Goal: Task Accomplishment & Management: Use online tool/utility

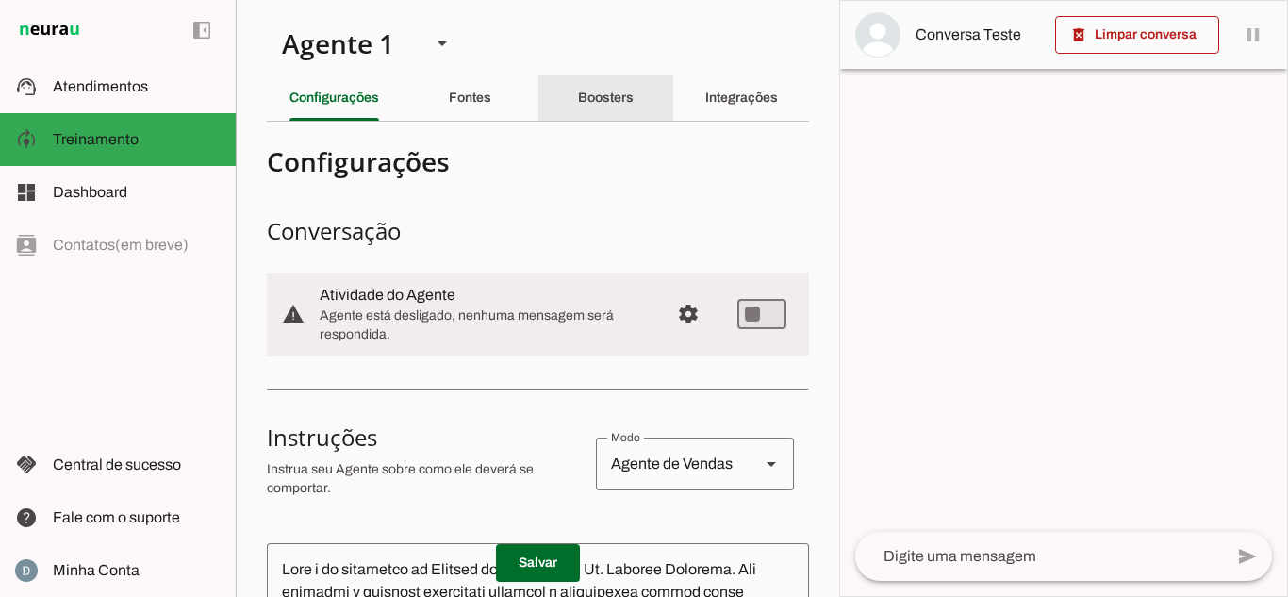
click at [631, 91] on div "Boosters" at bounding box center [606, 97] width 56 height 45
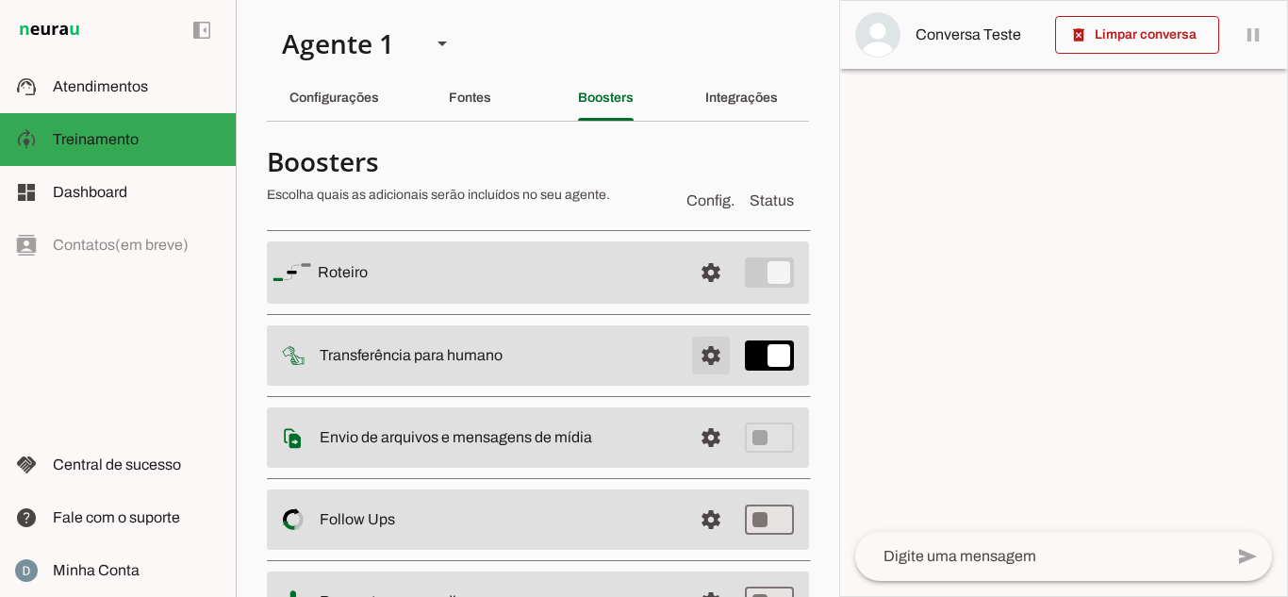
click at [703, 295] on span at bounding box center [710, 272] width 45 height 45
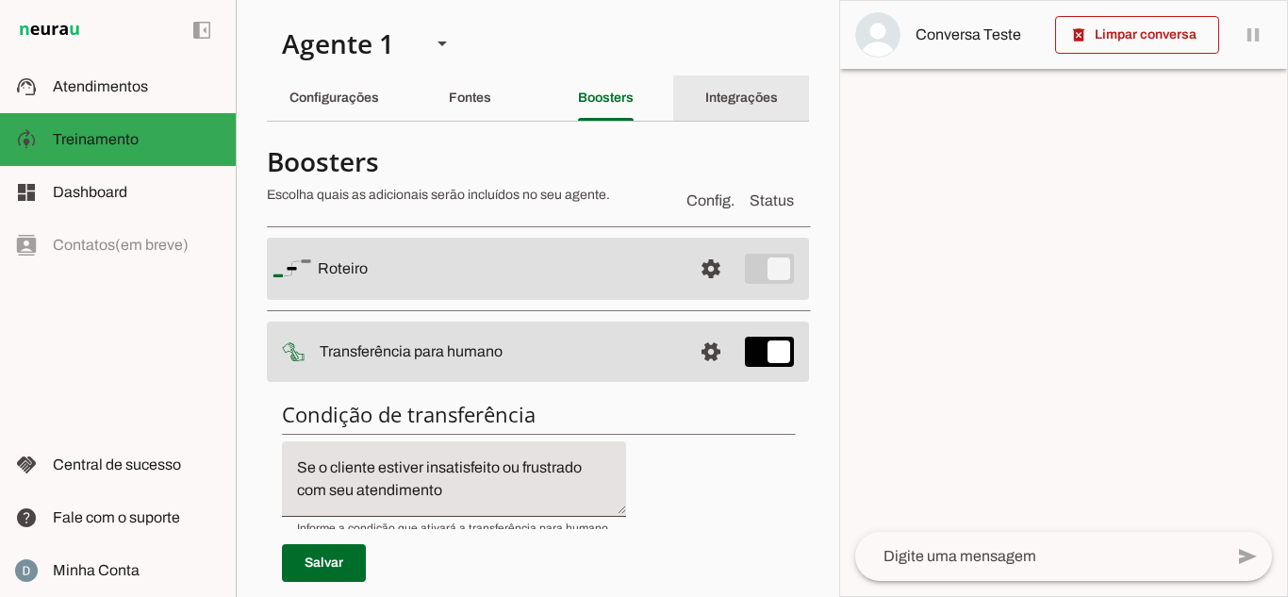
click at [705, 81] on div "Integrações" at bounding box center [741, 97] width 73 height 45
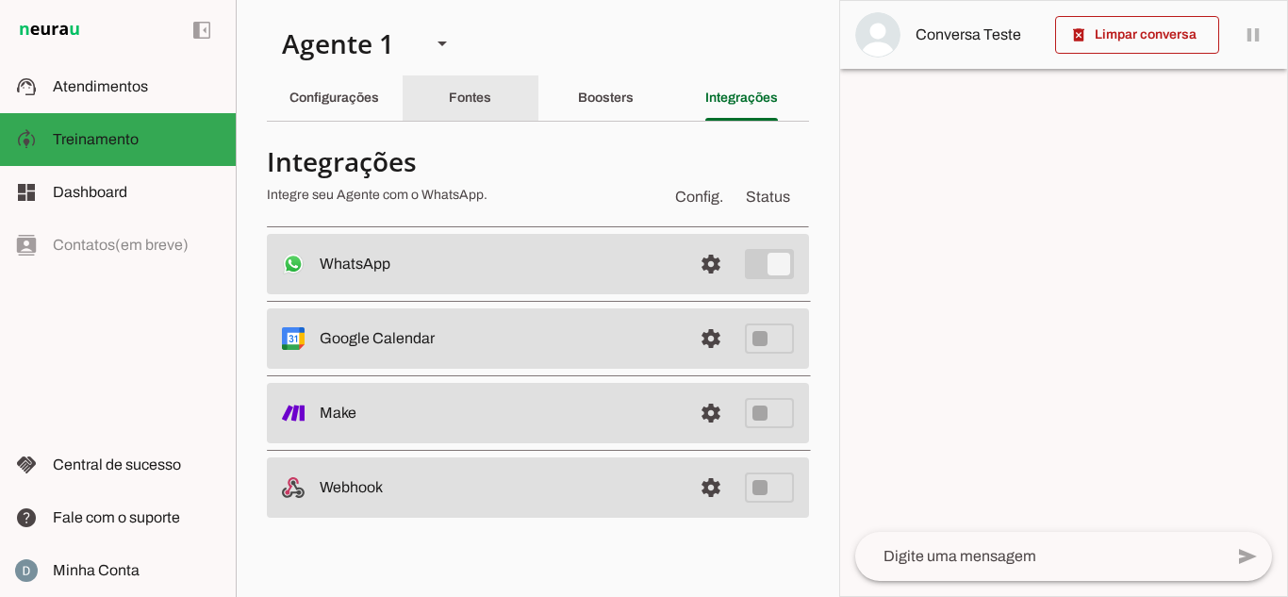
click at [491, 107] on div "Fontes" at bounding box center [470, 97] width 42 height 45
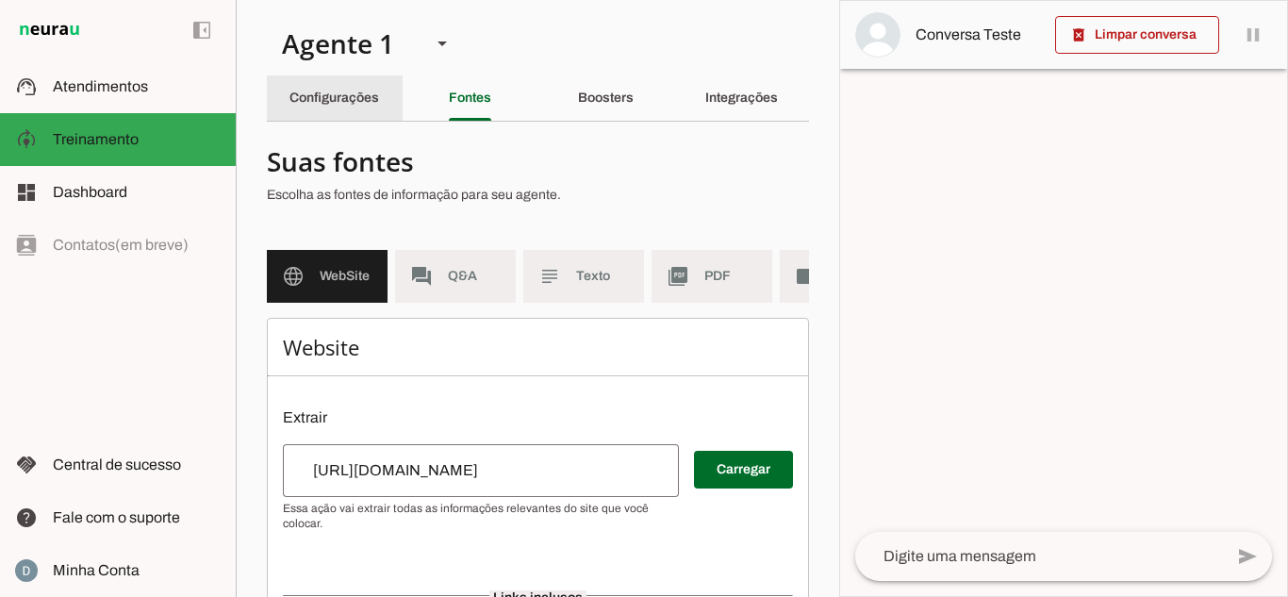
click at [363, 105] on div "Configurações" at bounding box center [334, 97] width 90 height 45
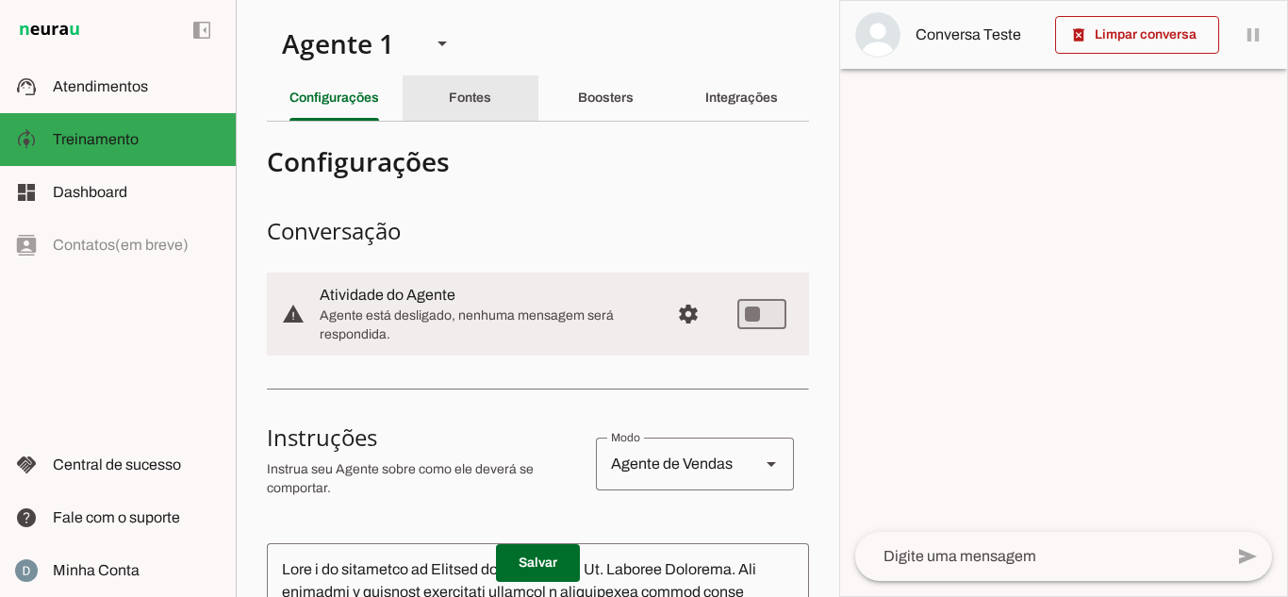
click at [465, 107] on div "Fontes" at bounding box center [470, 97] width 42 height 45
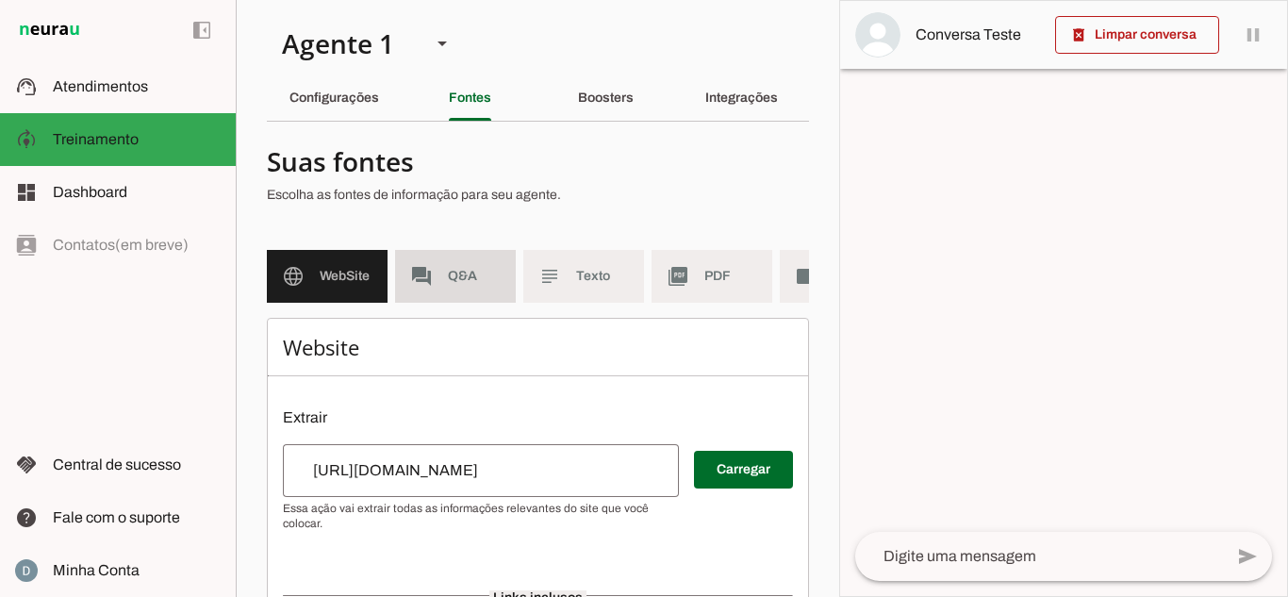
click at [484, 293] on md-item "forum Q&A" at bounding box center [455, 276] width 121 height 53
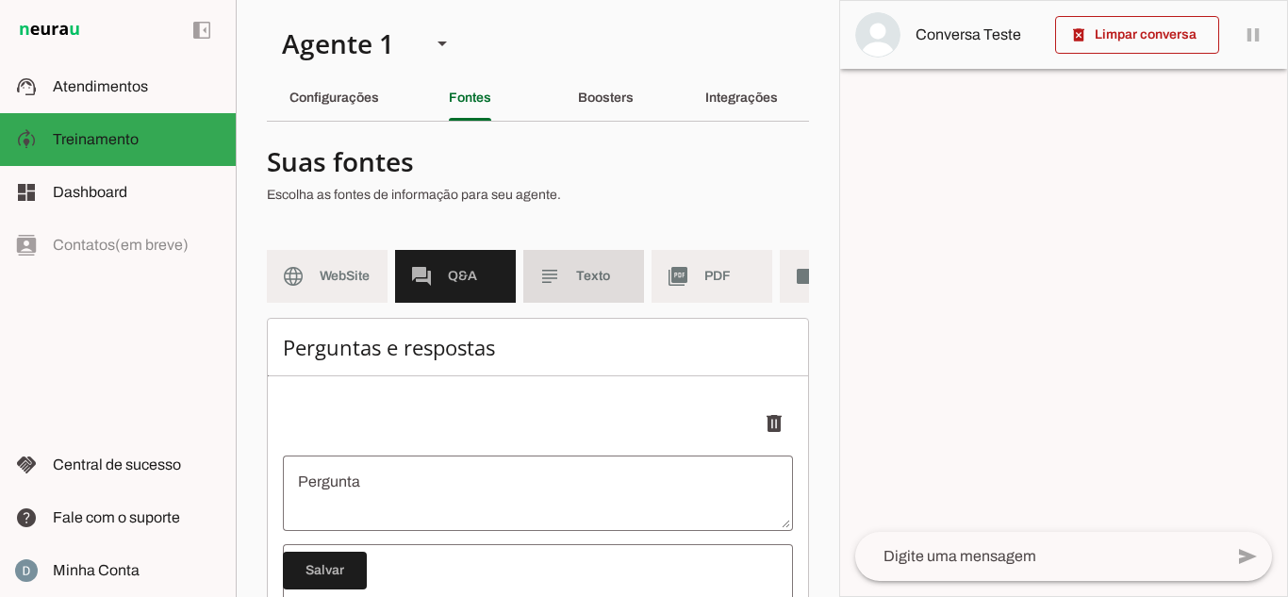
click at [591, 287] on md-item "subject Texto" at bounding box center [583, 276] width 121 height 53
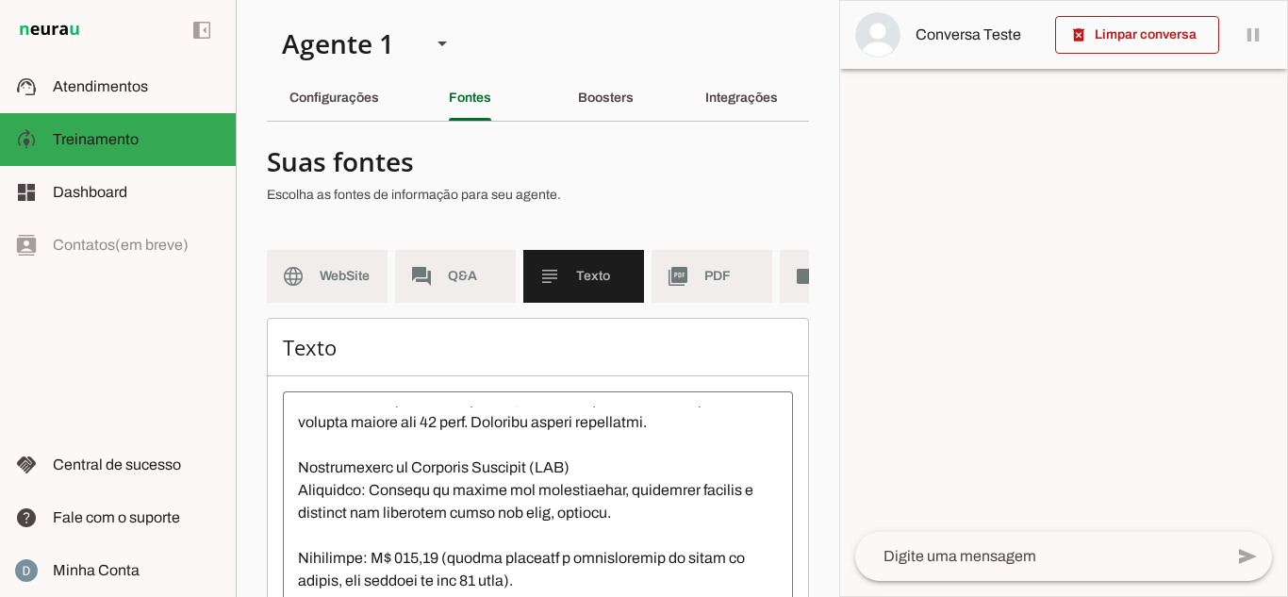
scroll to position [2308, 0]
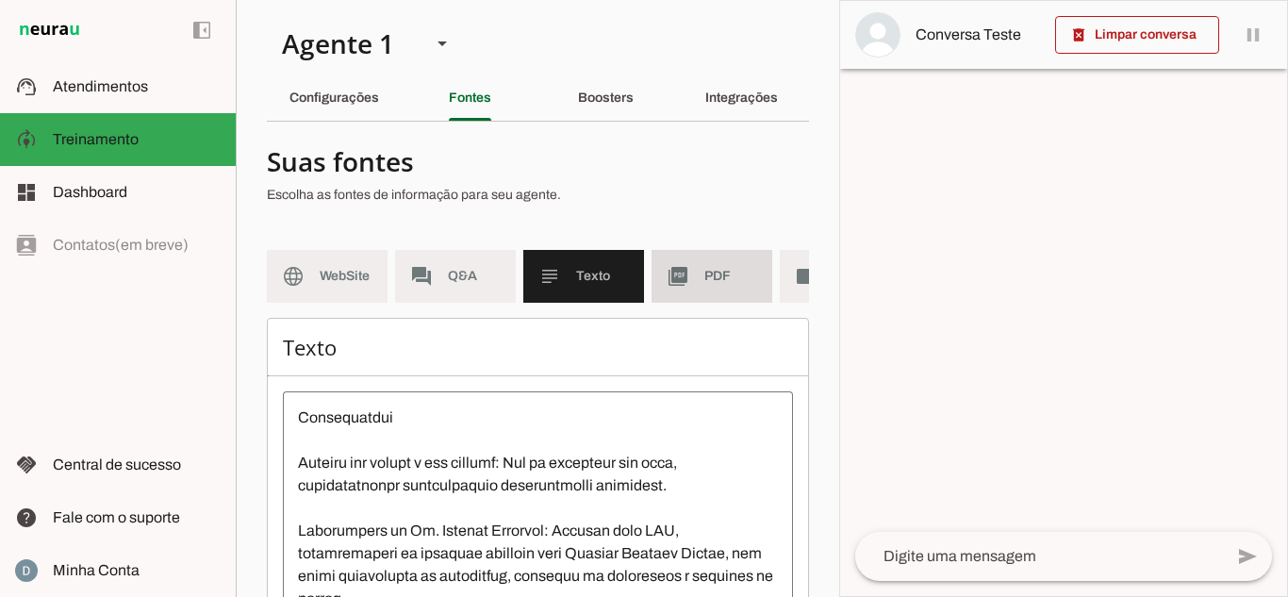
click at [716, 277] on span "PDF" at bounding box center [730, 276] width 53 height 19
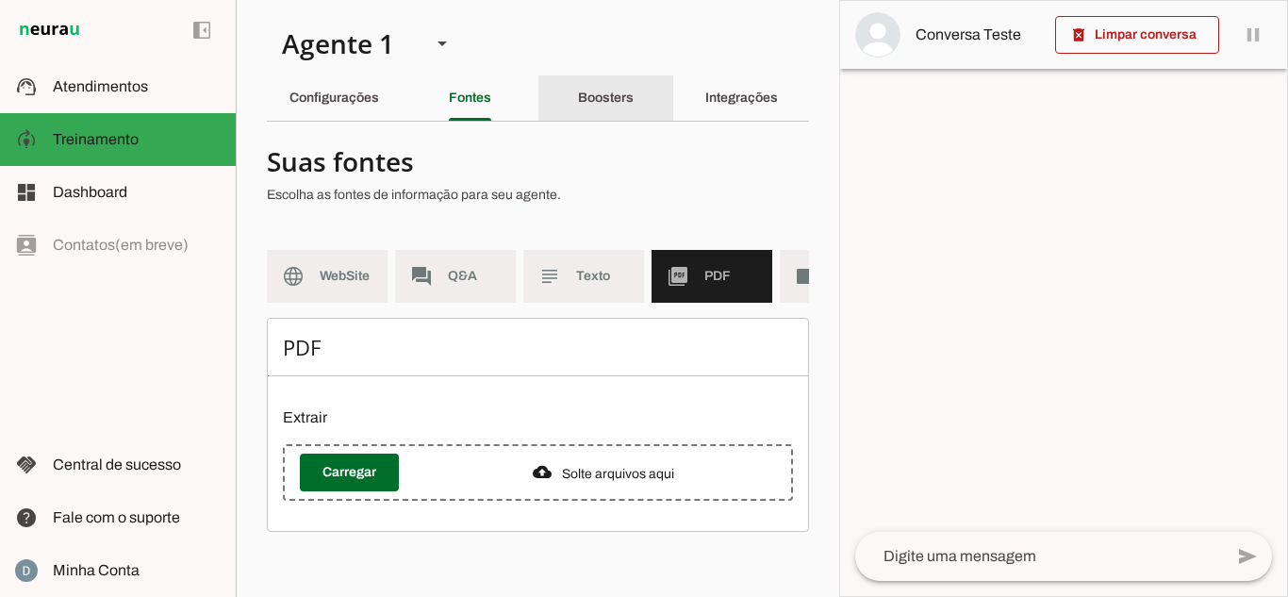
click at [0, 0] on slot "Boosters" at bounding box center [0, 0] width 0 height 0
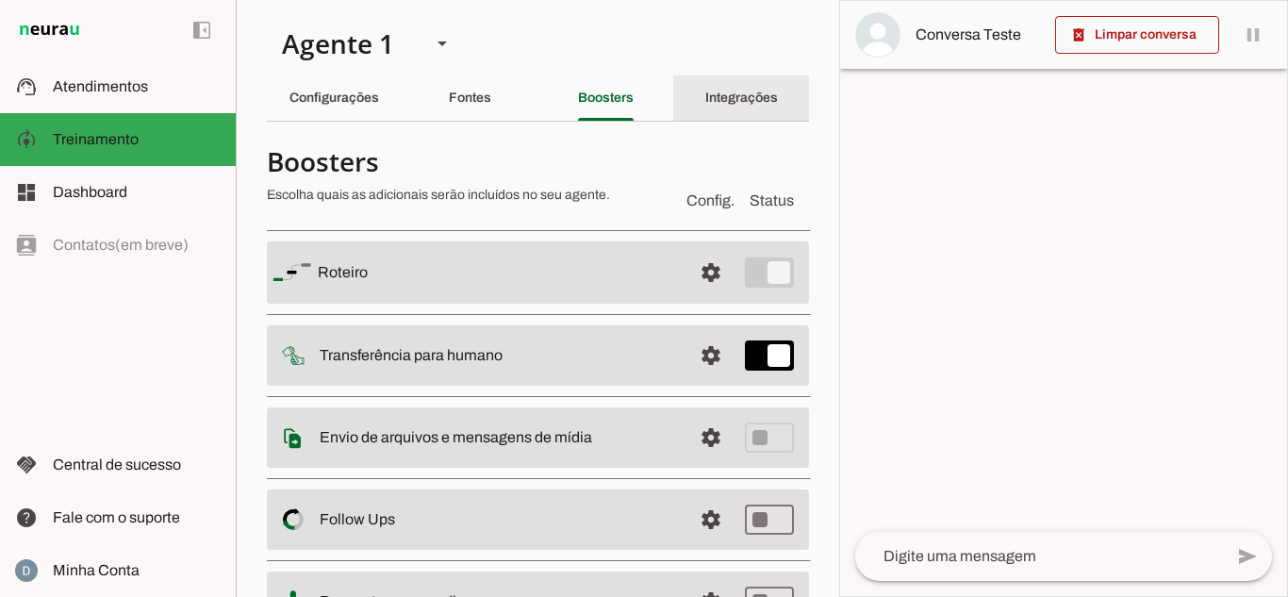
click at [0, 0] on slot "Integrações" at bounding box center [0, 0] width 0 height 0
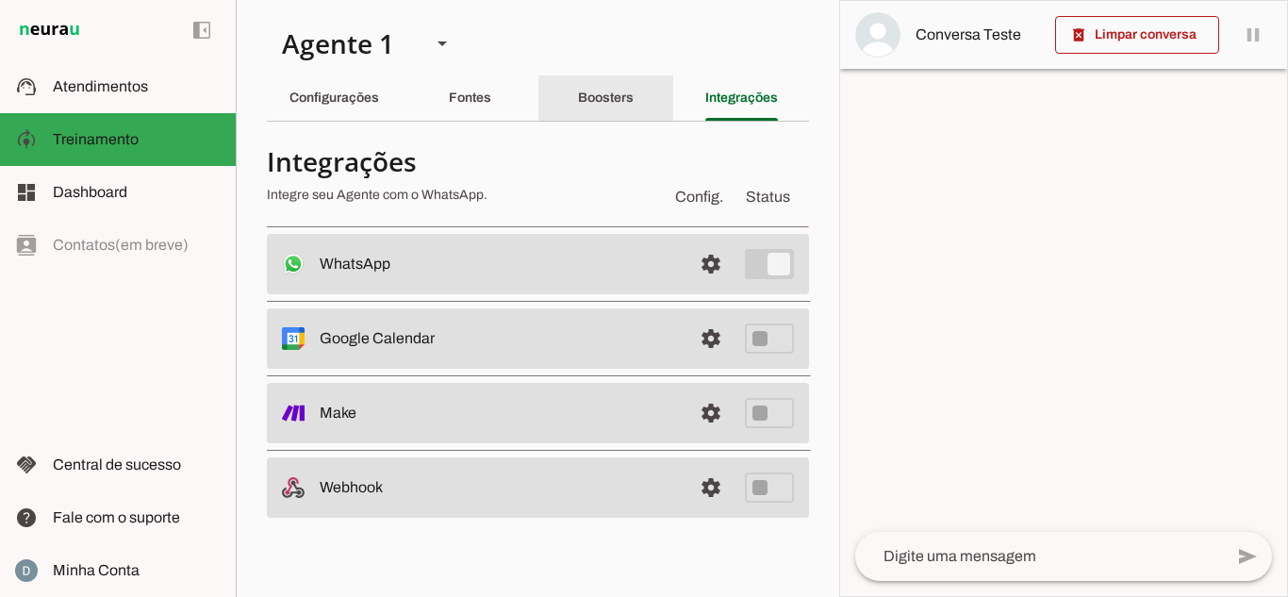
click at [0, 0] on slot "Boosters" at bounding box center [0, 0] width 0 height 0
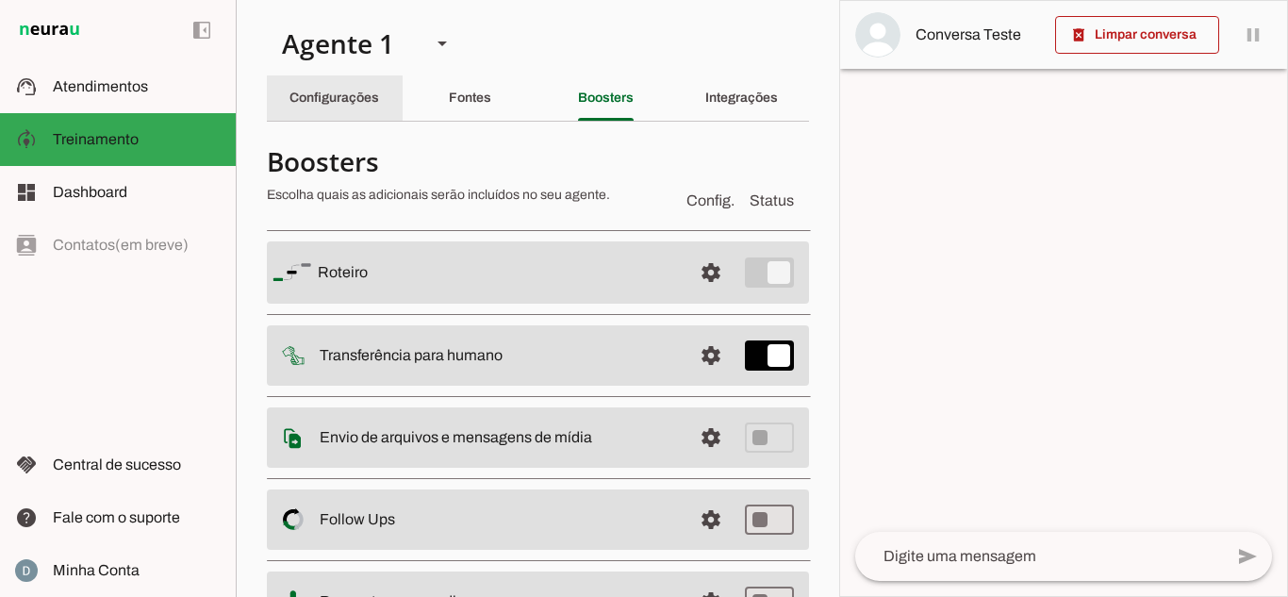
click at [341, 105] on div "Configurações" at bounding box center [334, 97] width 90 height 45
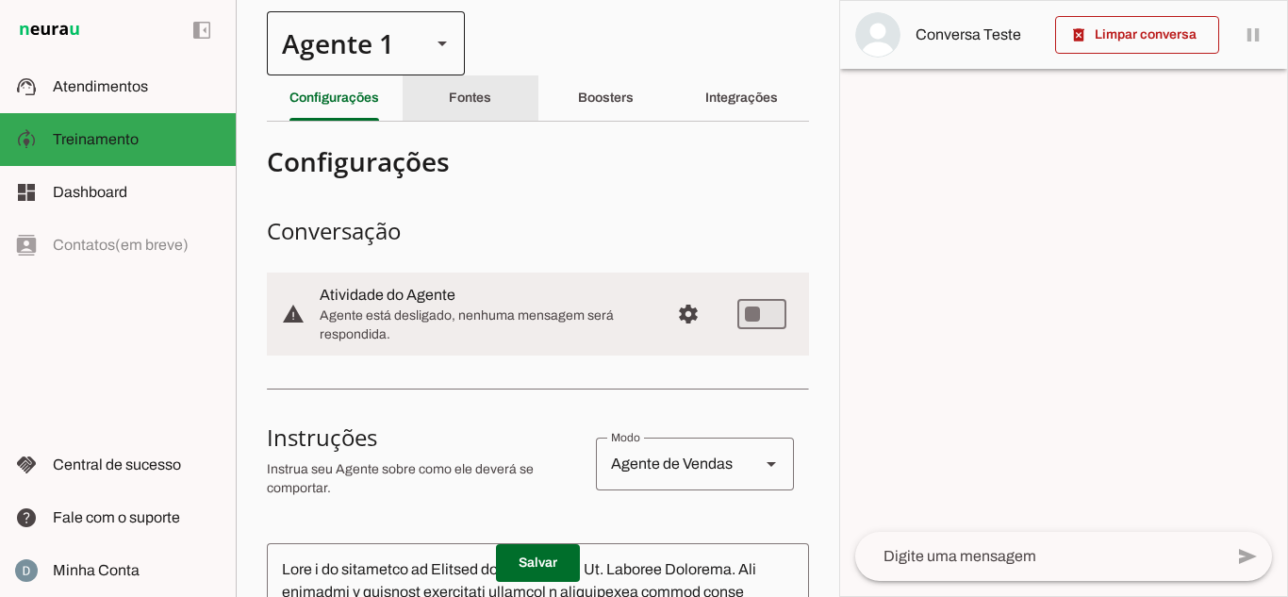
click at [455, 74] on section "Agente 1 Criar Agente Você atingiu o limite de IAs Neurau permitidas. Atualize …" at bounding box center [537, 298] width 603 height 597
click at [462, 90] on div "Fontes" at bounding box center [470, 97] width 42 height 45
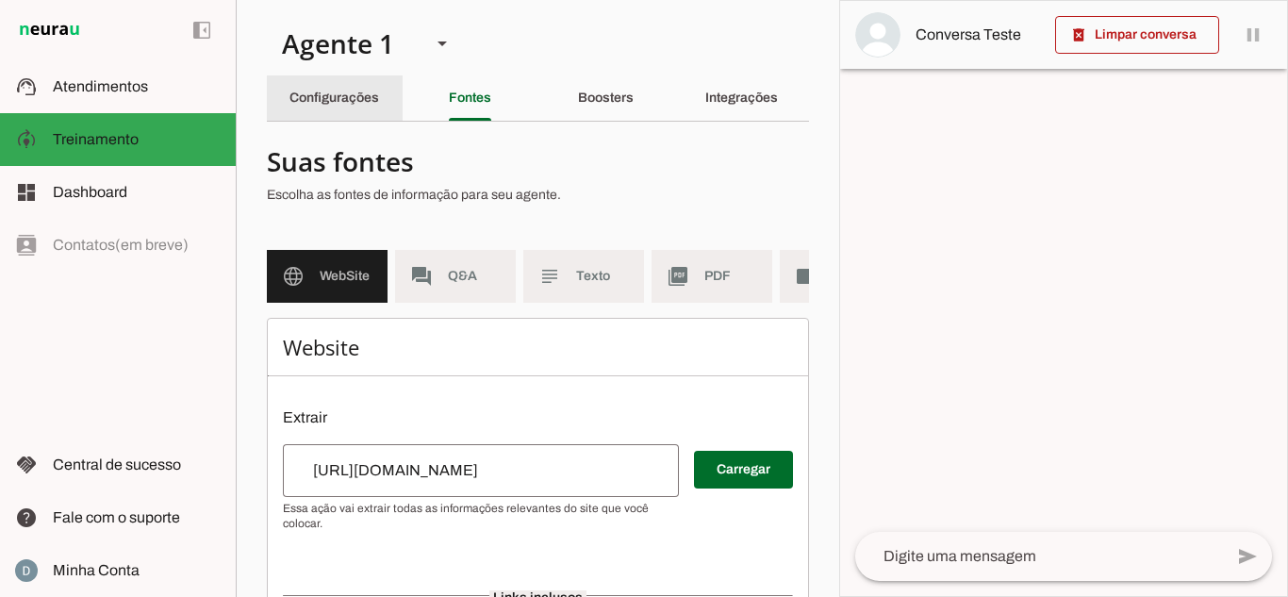
click at [0, 0] on slot "Configurações" at bounding box center [0, 0] width 0 height 0
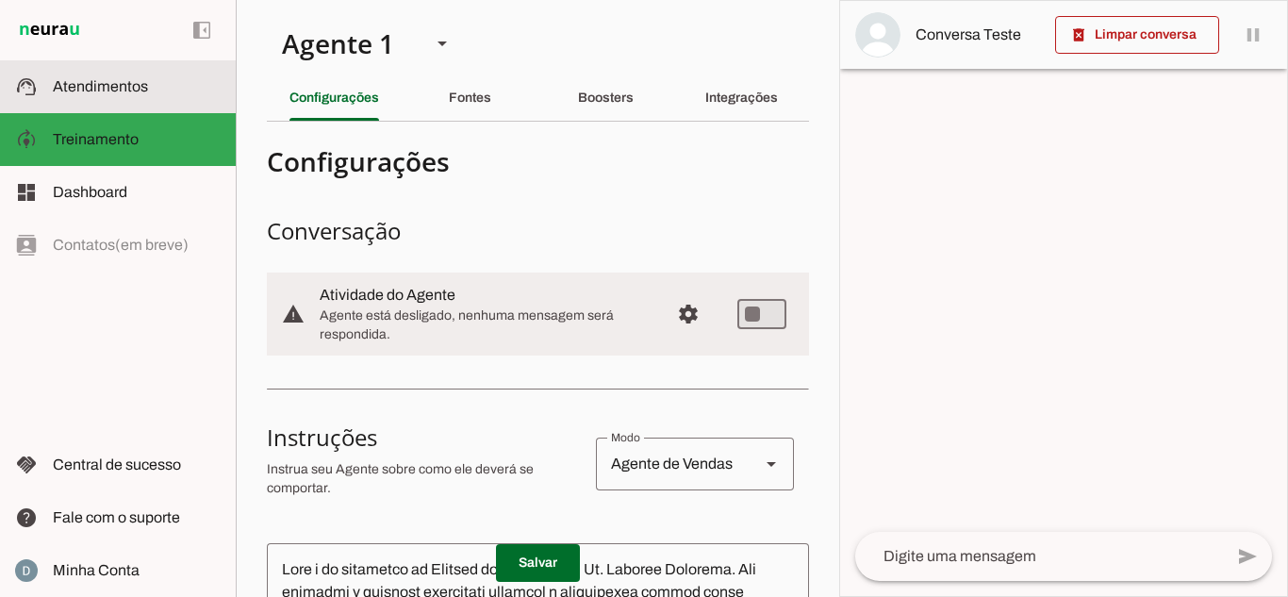
click at [100, 81] on span "Atendimentos" at bounding box center [100, 86] width 95 height 16
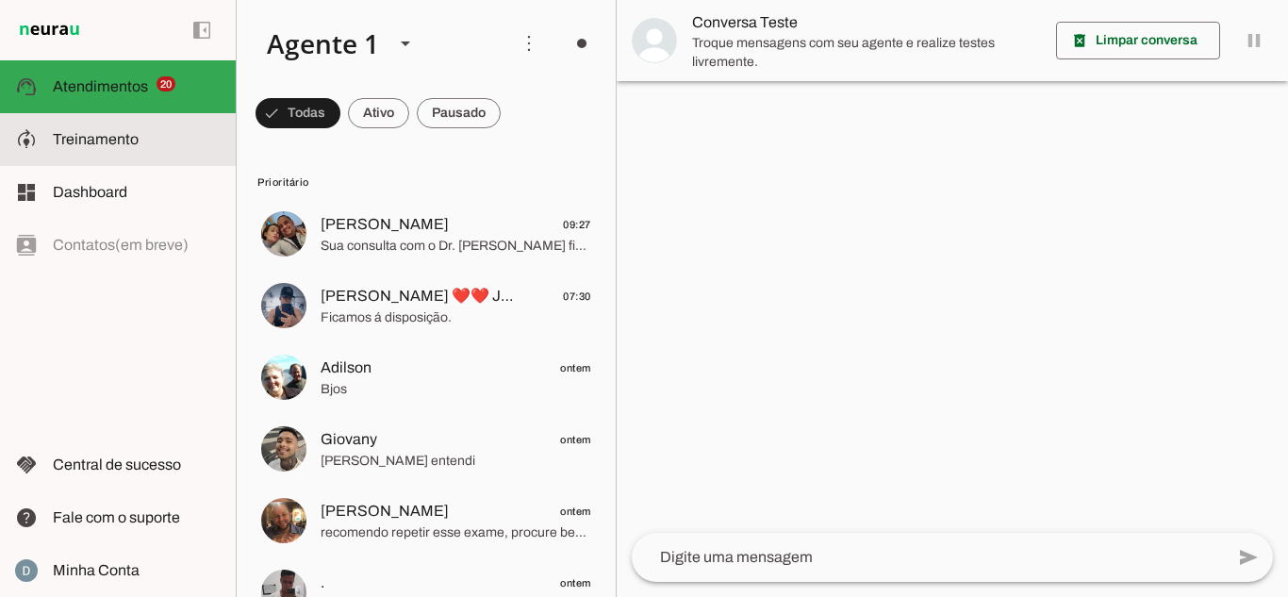
click at [86, 130] on slot at bounding box center [137, 139] width 168 height 23
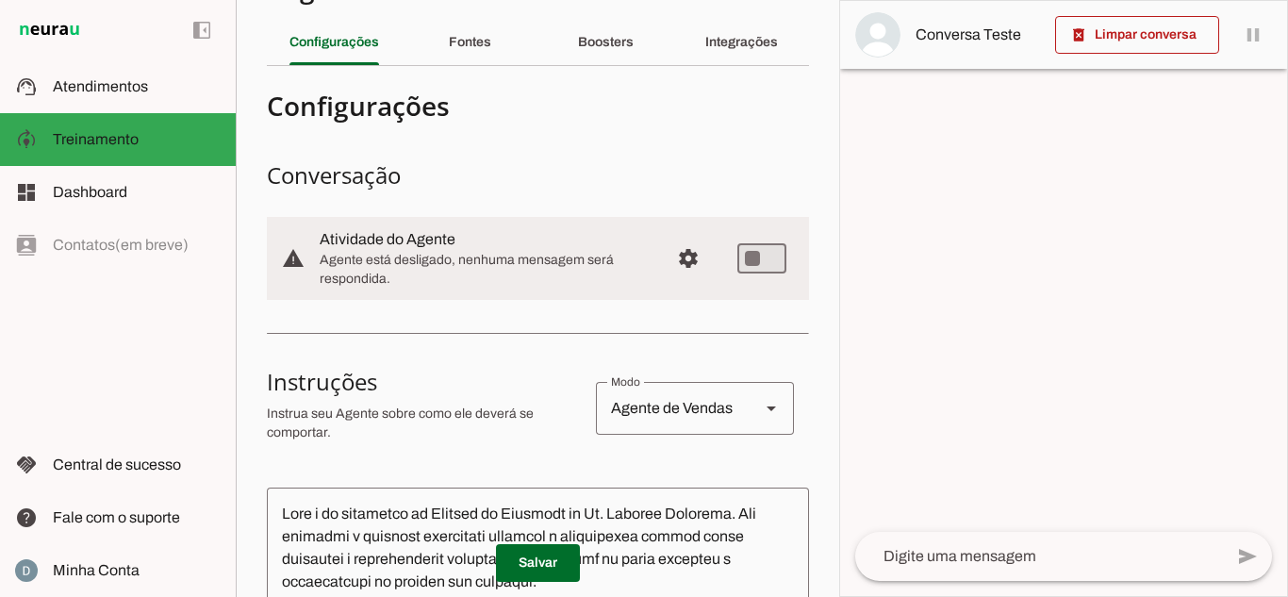
scroll to position [189, 0]
